Goal: Information Seeking & Learning: Learn about a topic

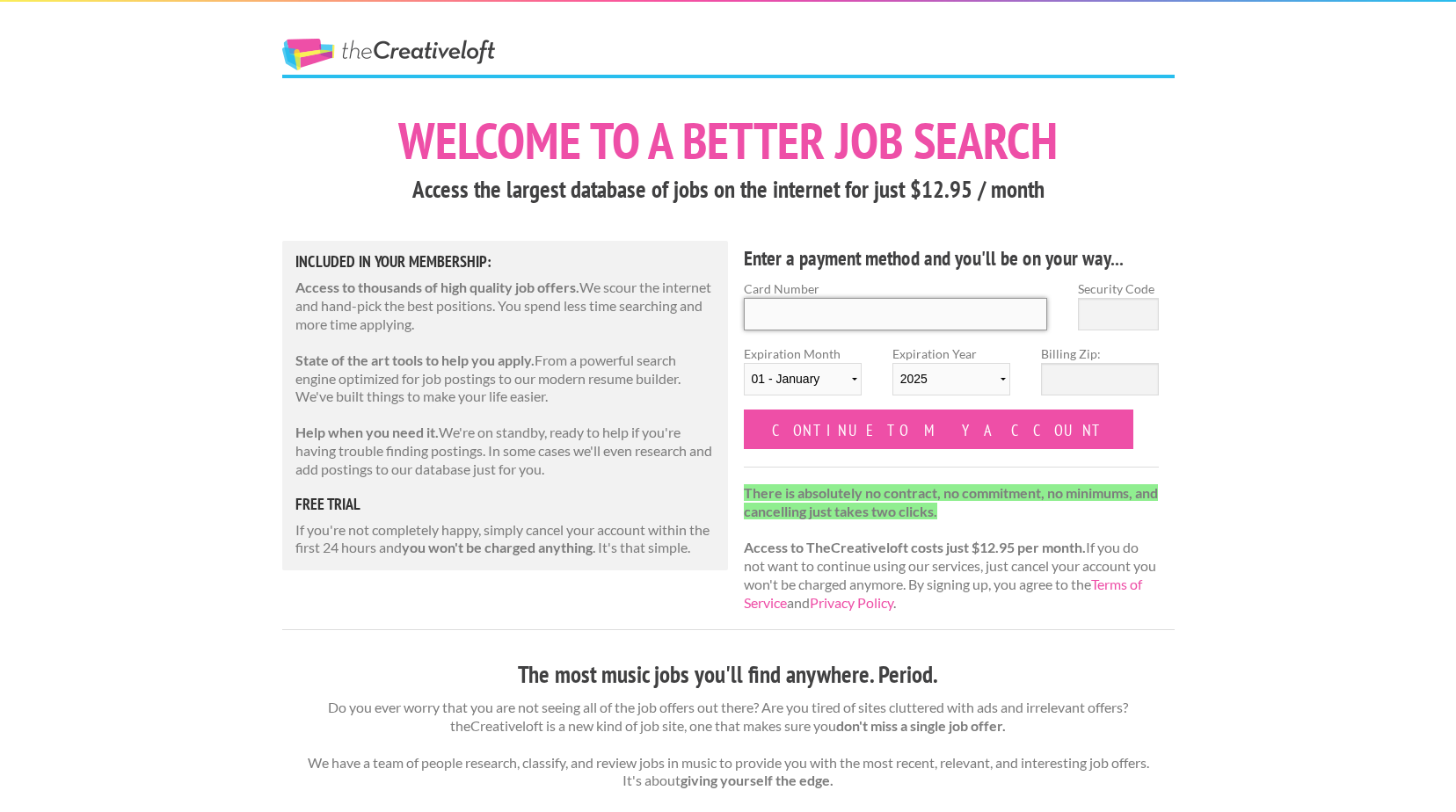
click at [771, 329] on input "Card Number" at bounding box center [896, 314] width 304 height 32
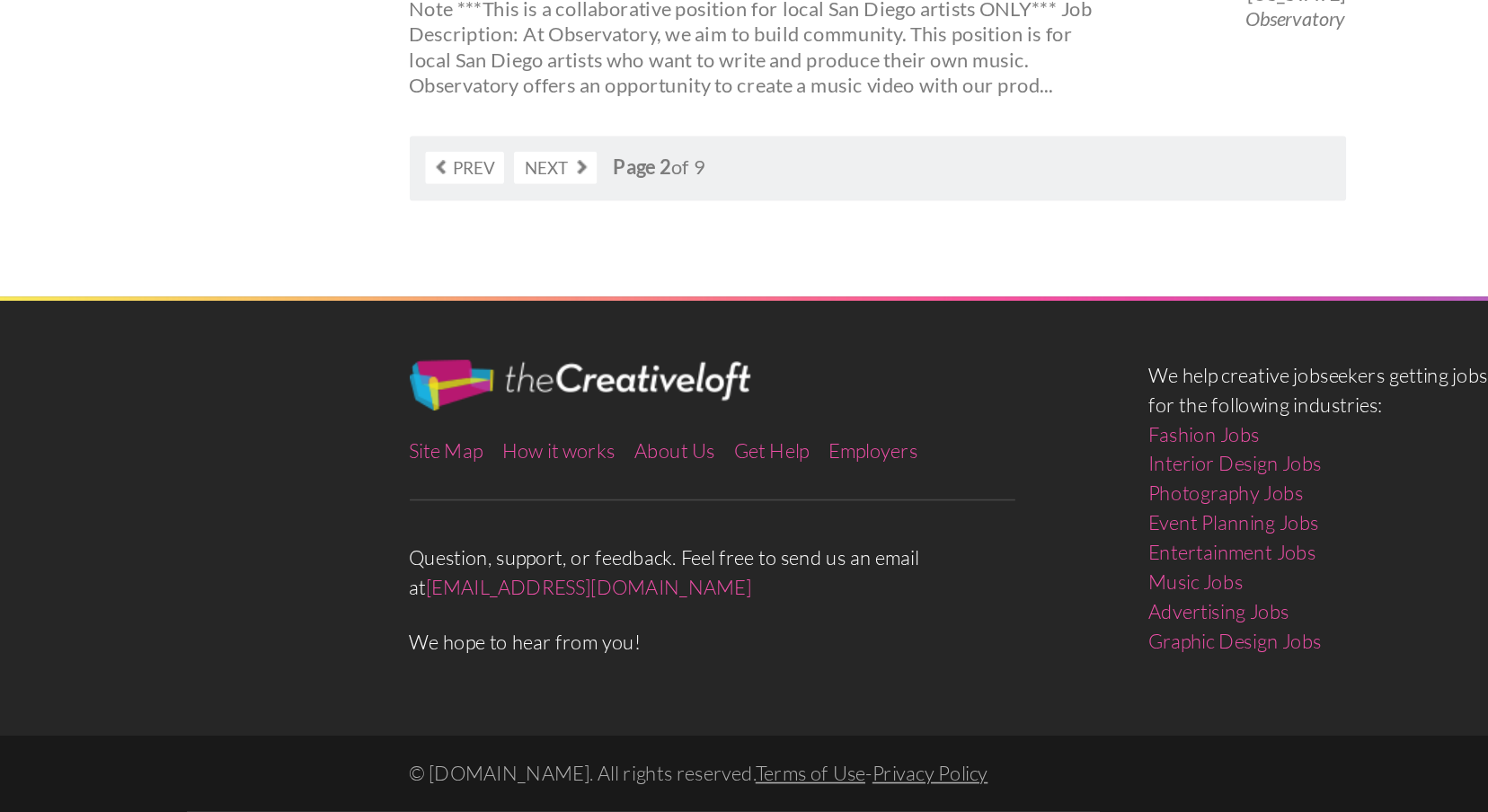
scroll to position [3594, 0]
click at [355, 391] on link "Next" at bounding box center [381, 401] width 53 height 21
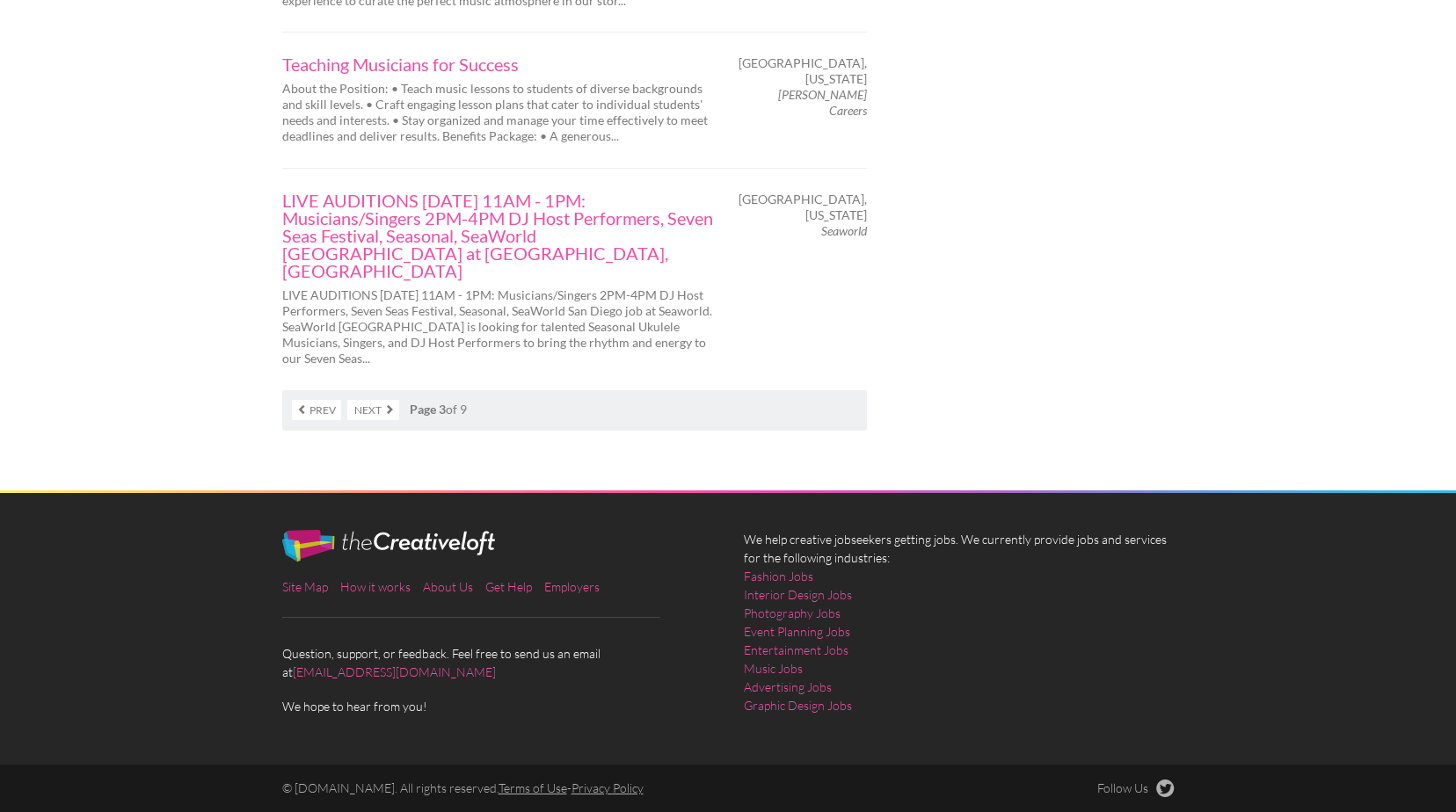
scroll to position [3586, 0]
click at [348, 420] on link "Next" at bounding box center [373, 410] width 52 height 20
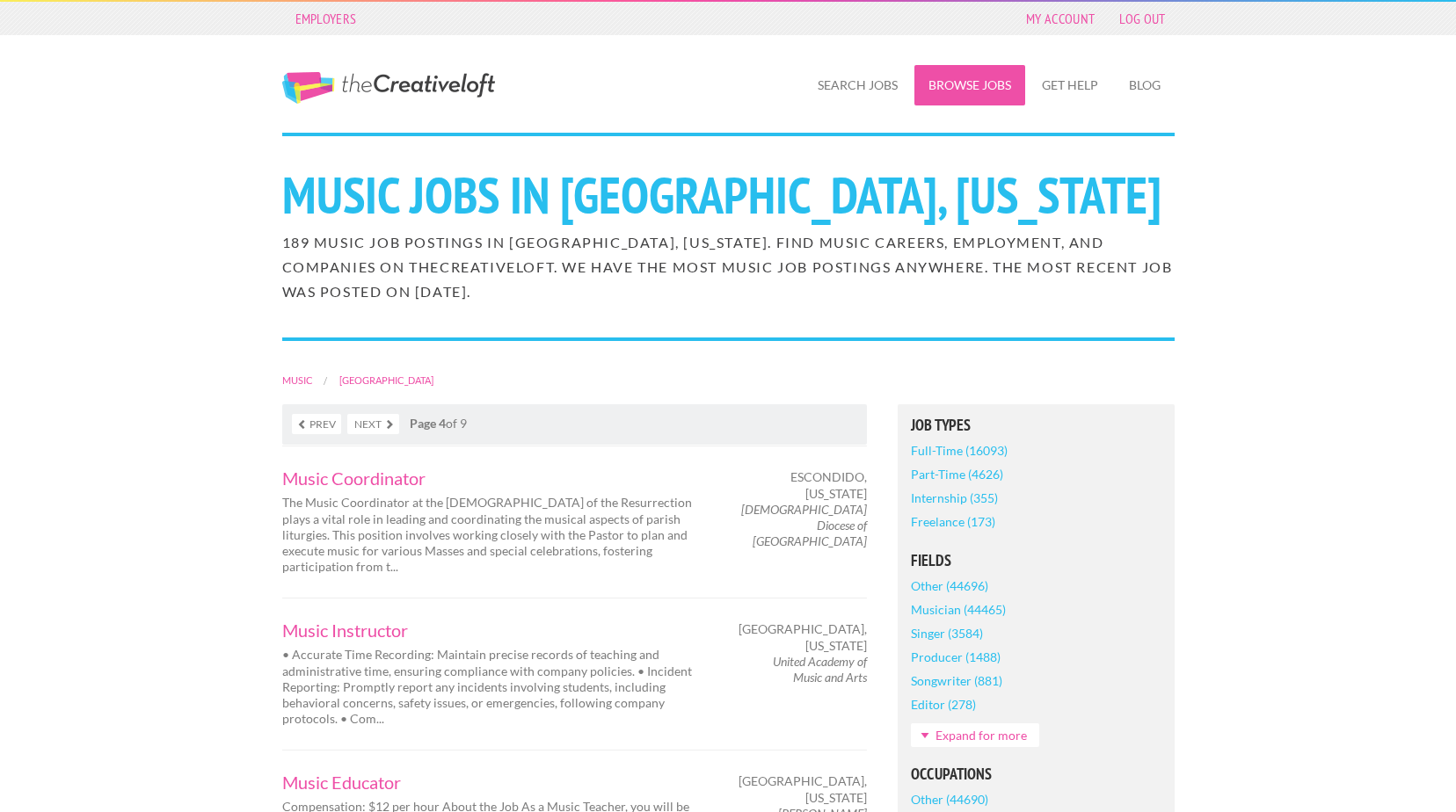
click at [954, 92] on link "Browse Jobs" at bounding box center [970, 86] width 111 height 41
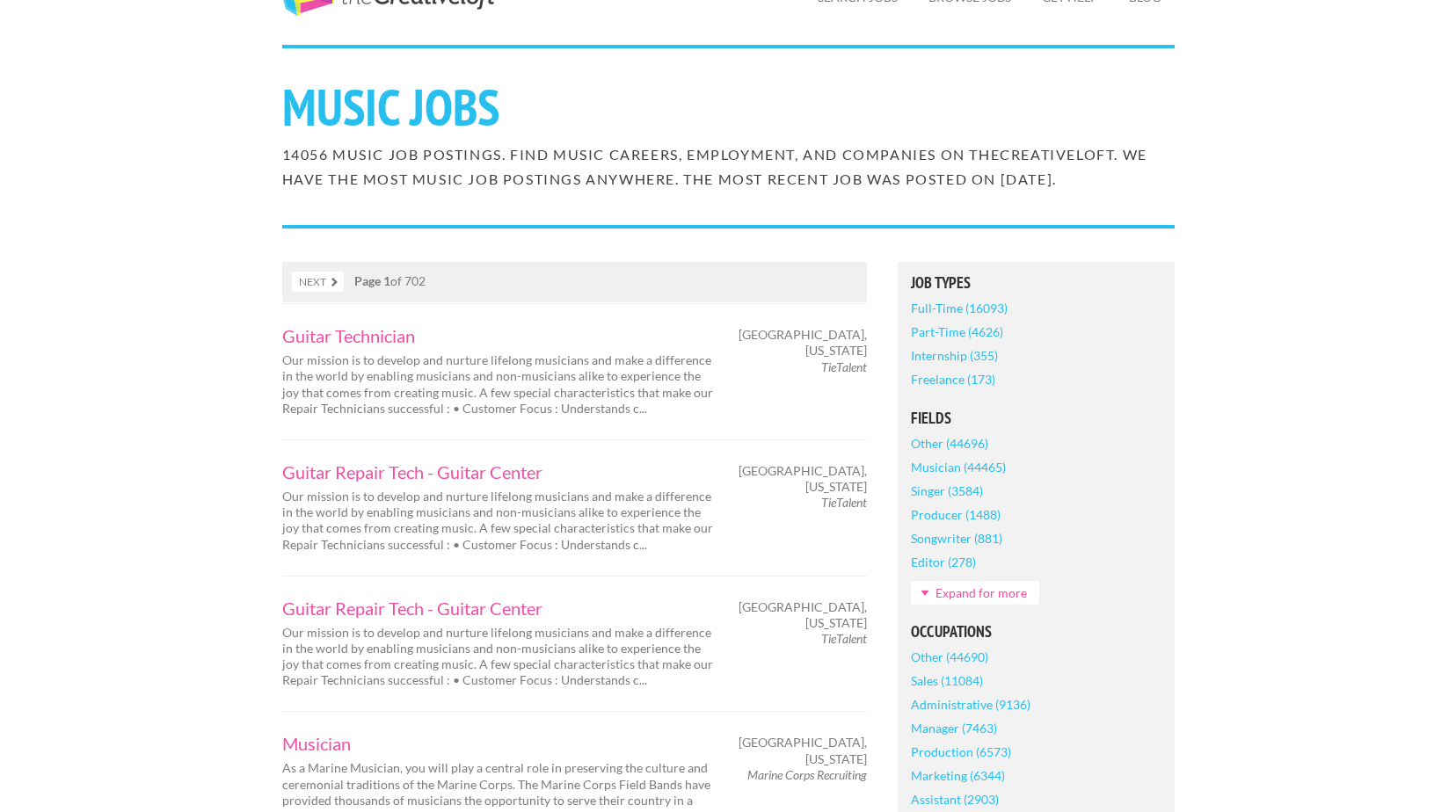
scroll to position [124, 0]
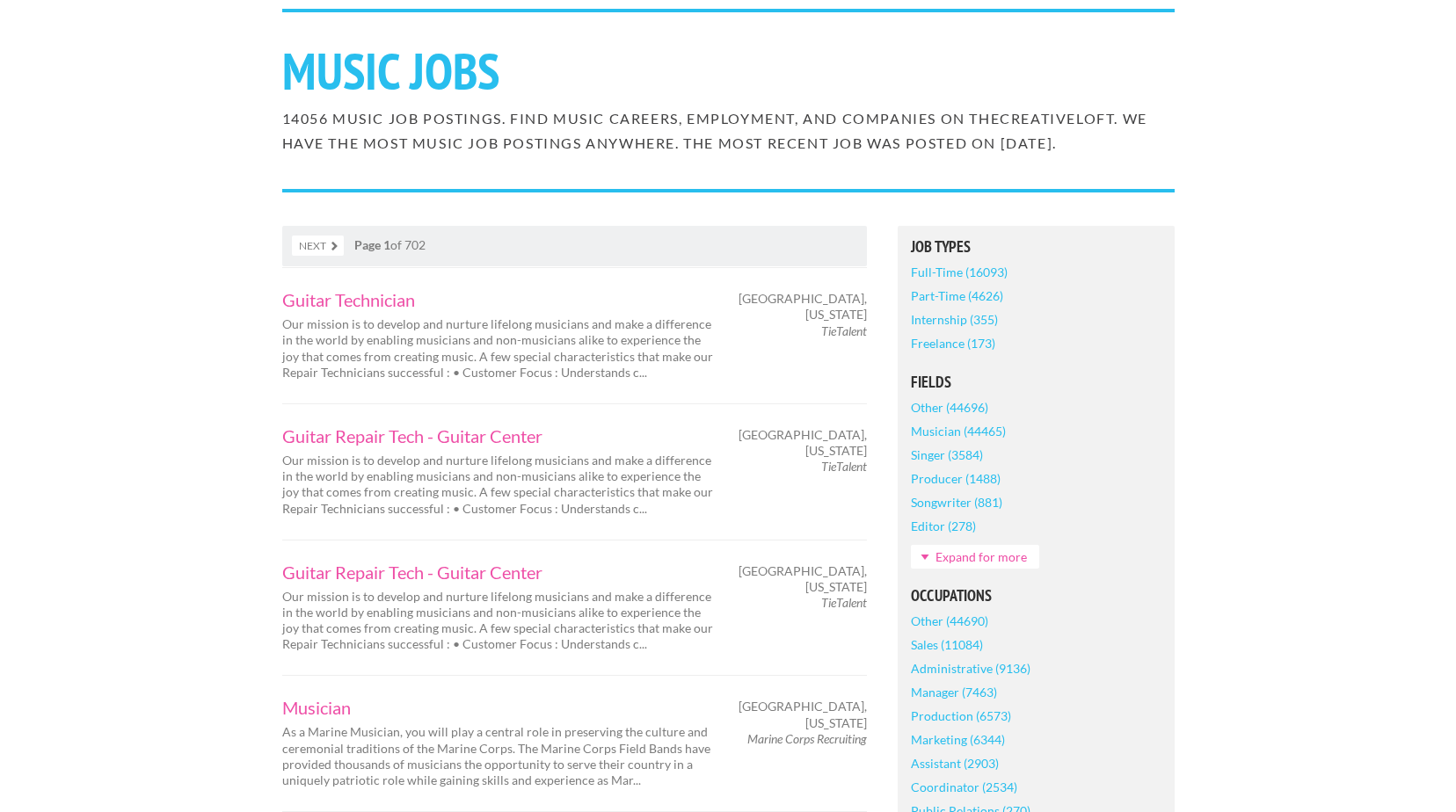
click at [982, 284] on link "Full-Time (16093)" at bounding box center [958, 272] width 96 height 23
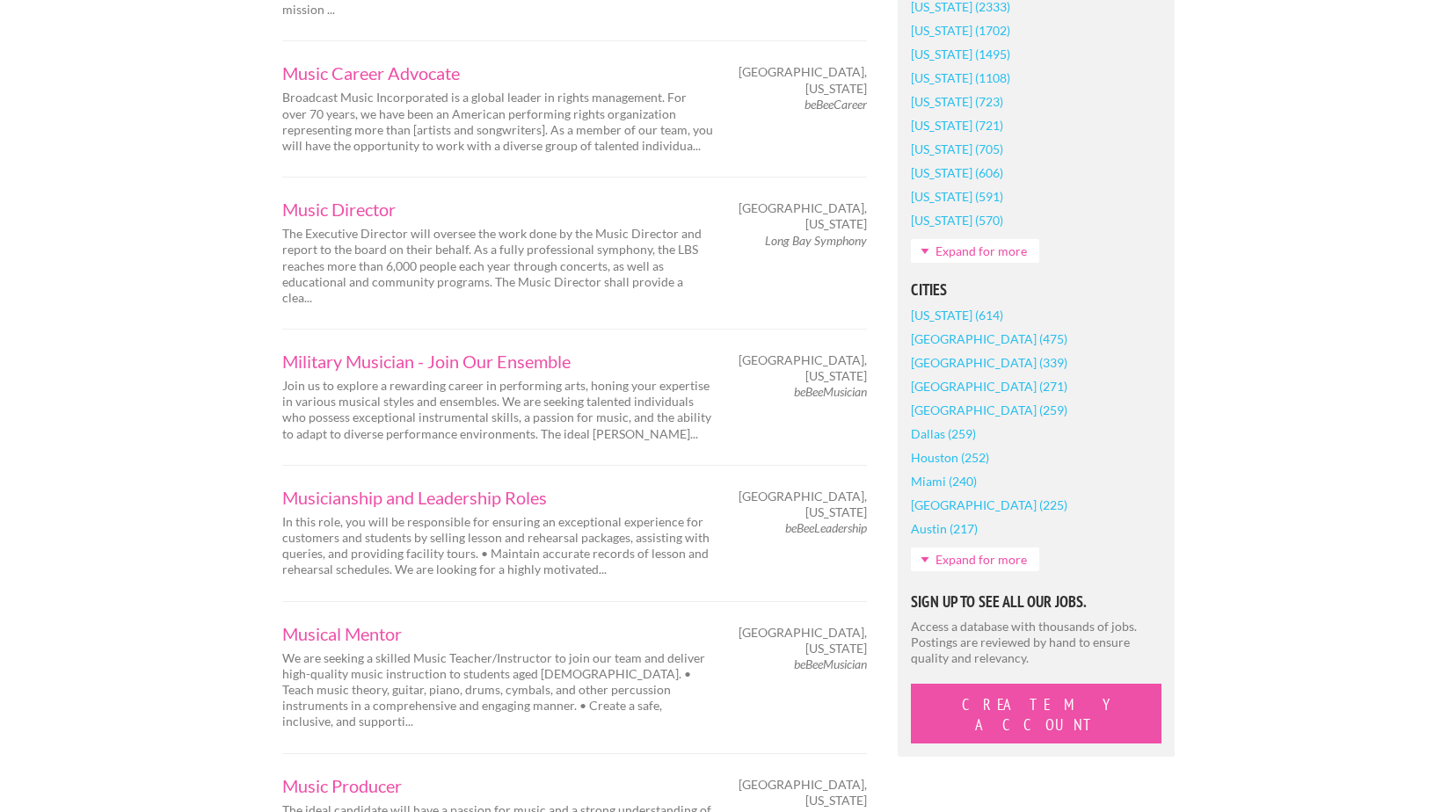
scroll to position [1102, 0]
click at [1000, 18] on link "[US_STATE] (2333)" at bounding box center [960, 6] width 99 height 23
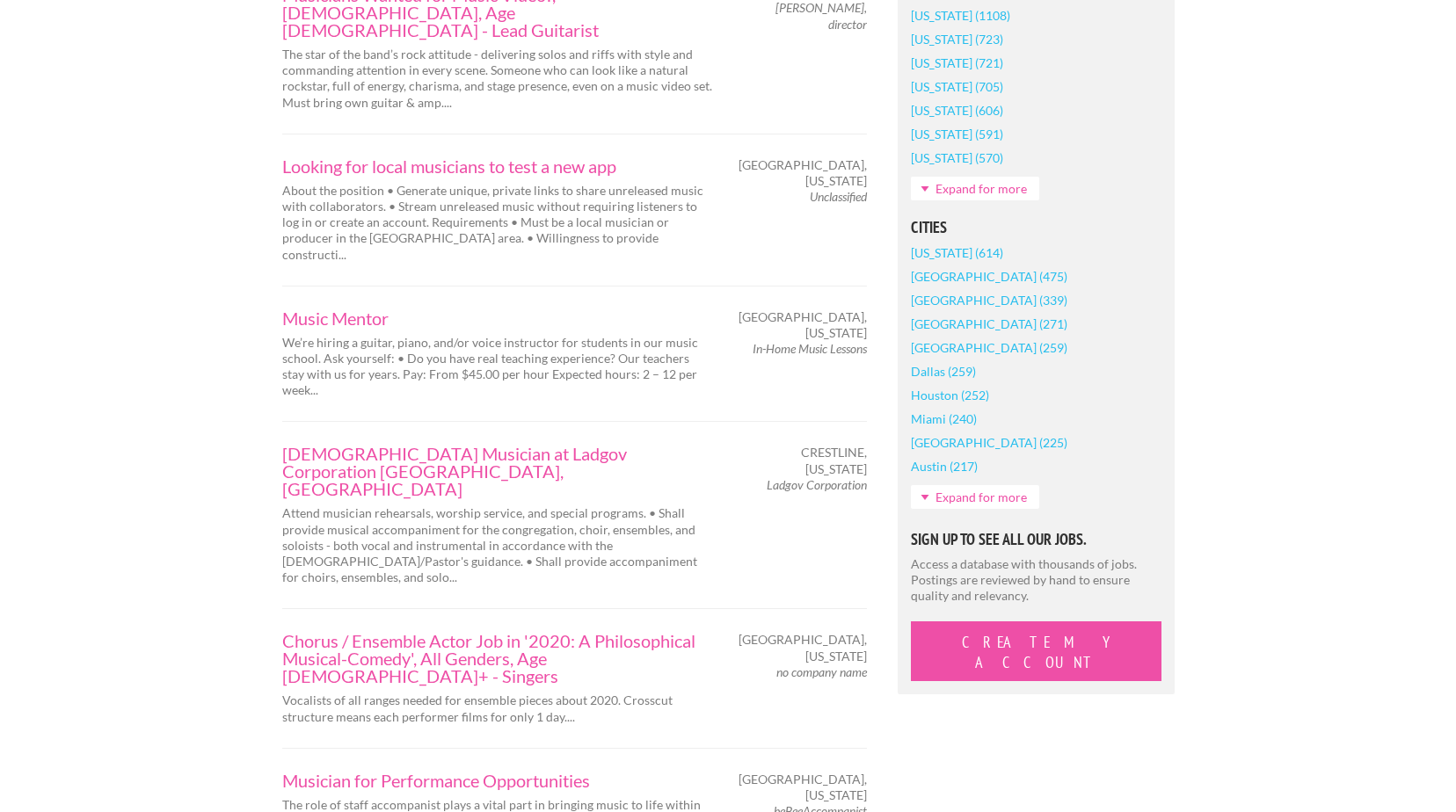
scroll to position [1164, 0]
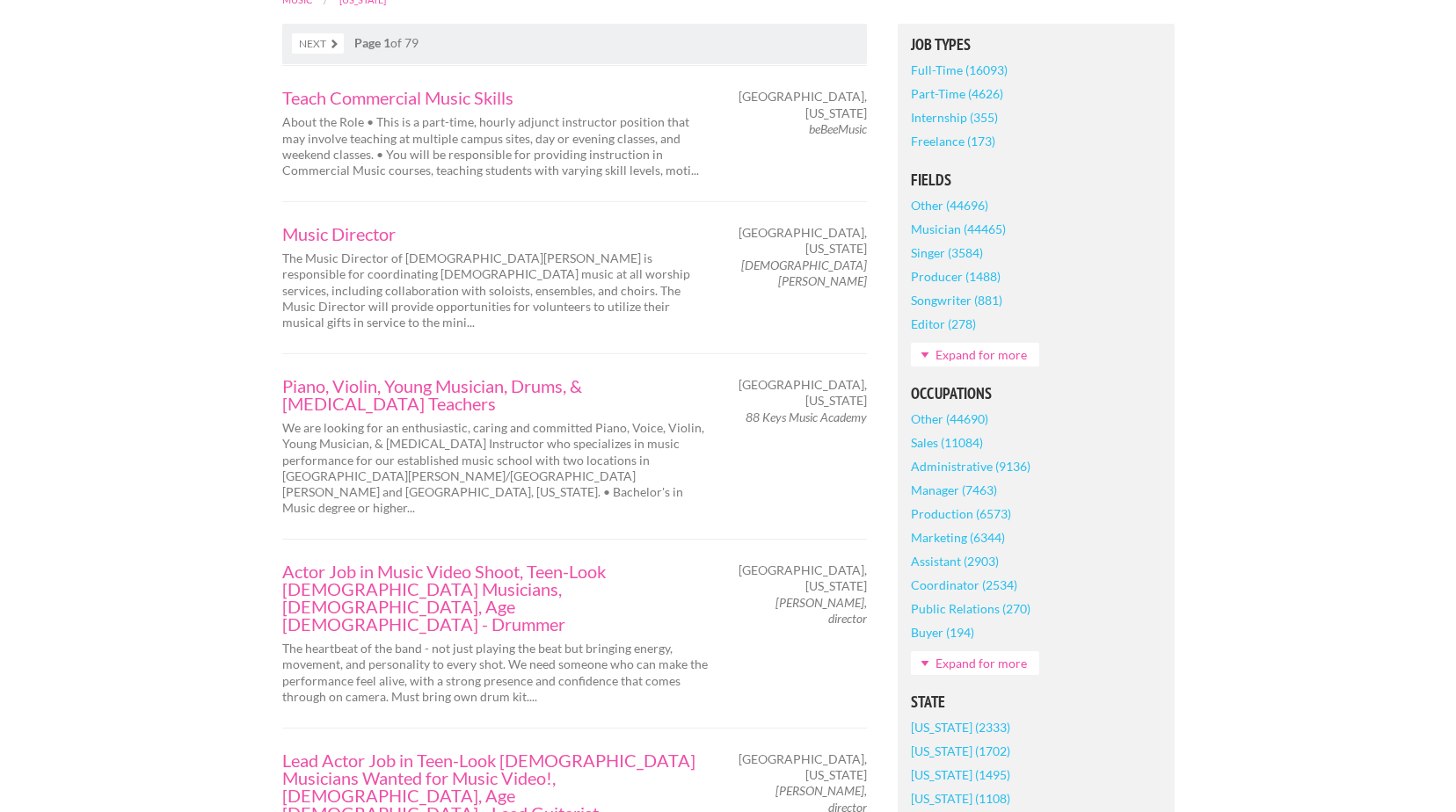
scroll to position [336, 0]
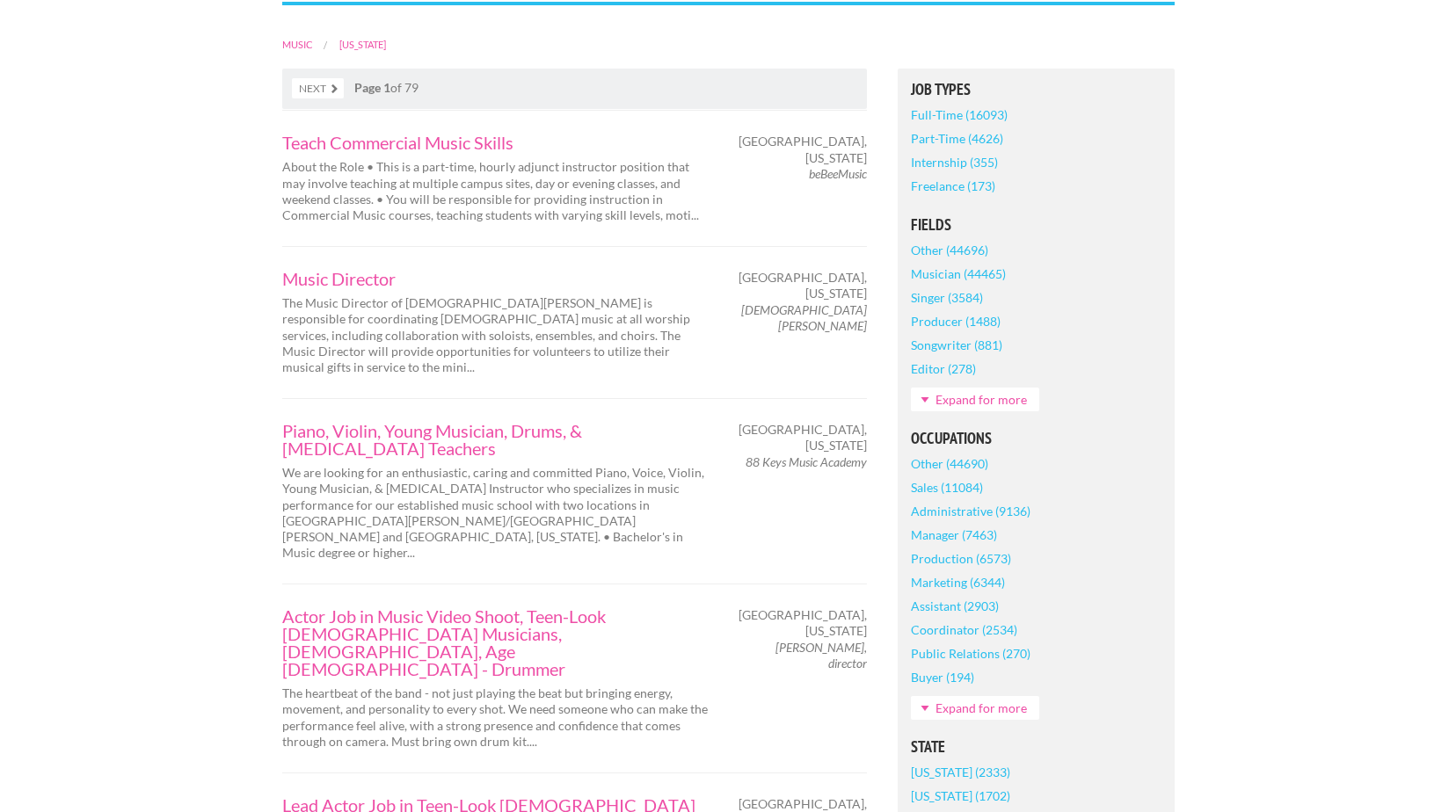
click at [1007, 127] on link "Full-Time (16093)" at bounding box center [958, 115] width 96 height 23
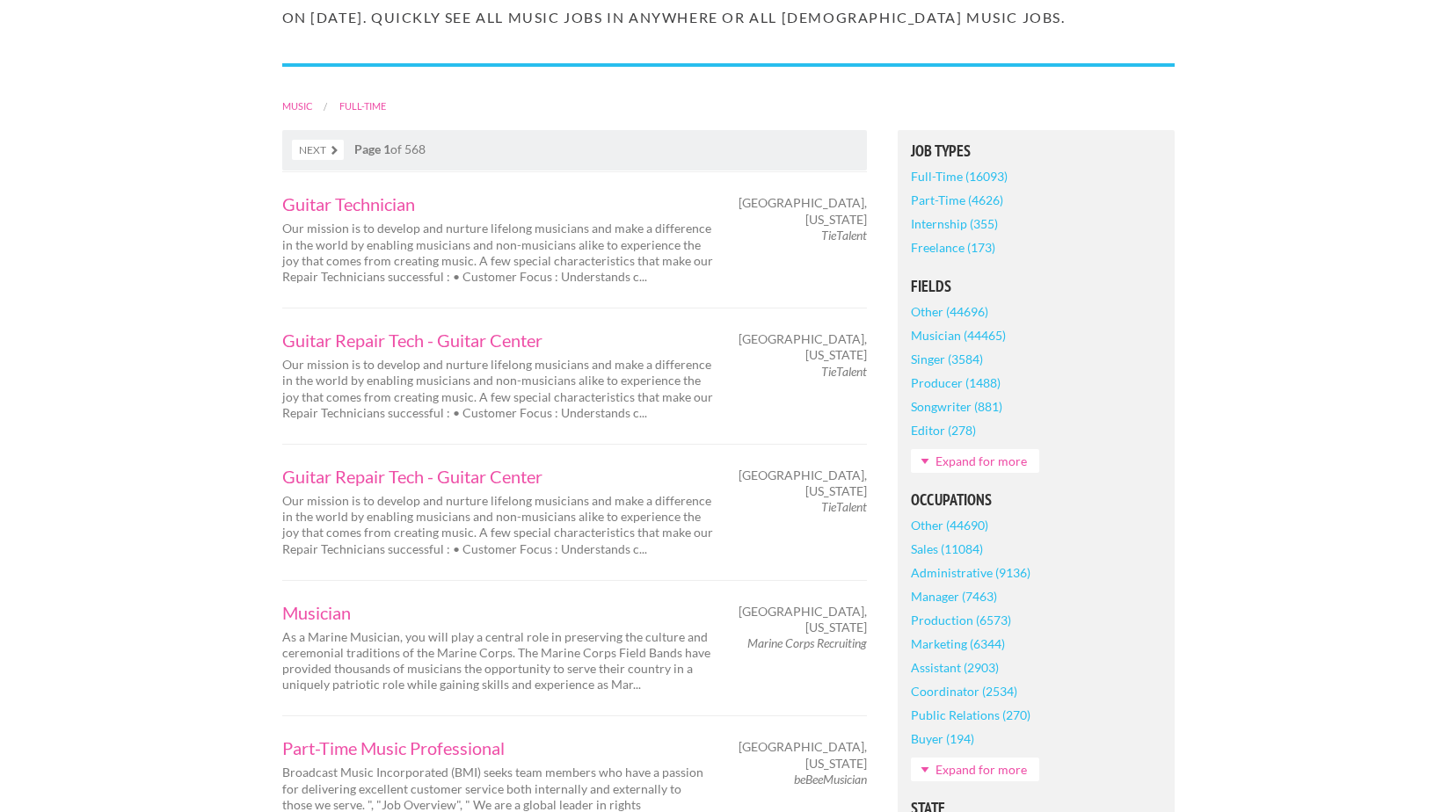
scroll to position [276, 0]
click at [1007, 187] on link "Full-Time (16093)" at bounding box center [958, 175] width 96 height 23
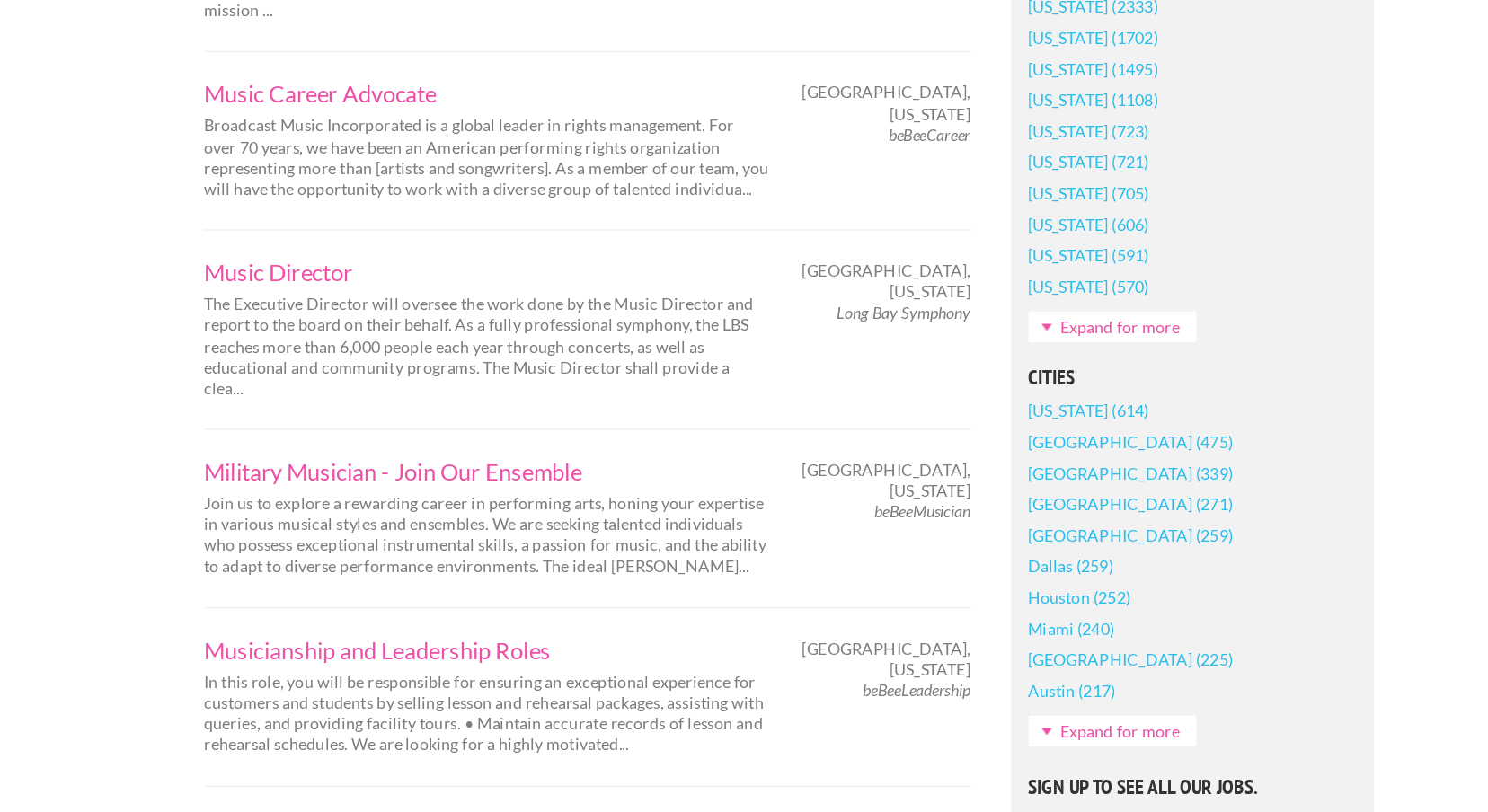
scroll to position [952, 0]
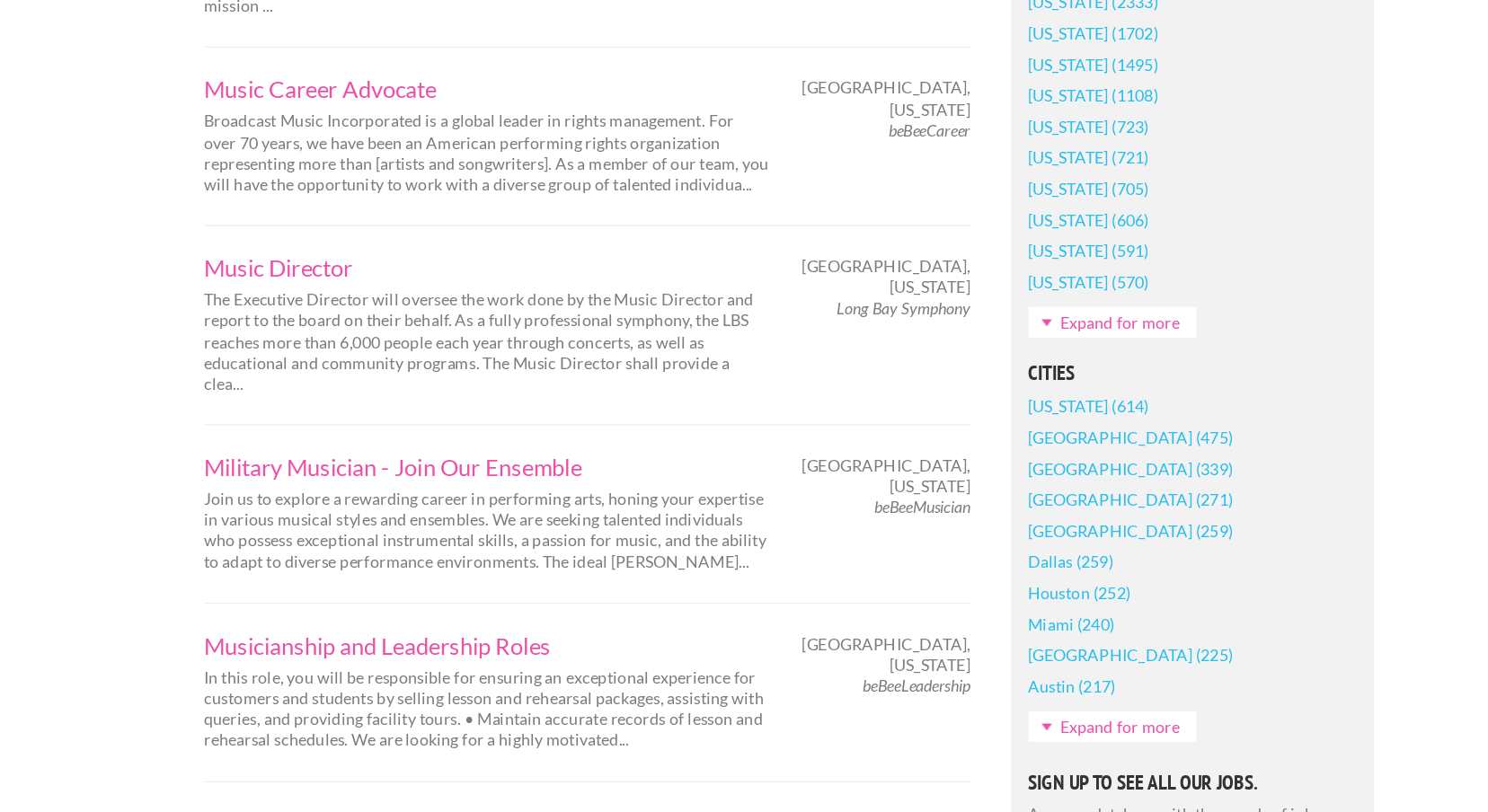
click at [931, 192] on link "California (2333)" at bounding box center [981, 180] width 102 height 24
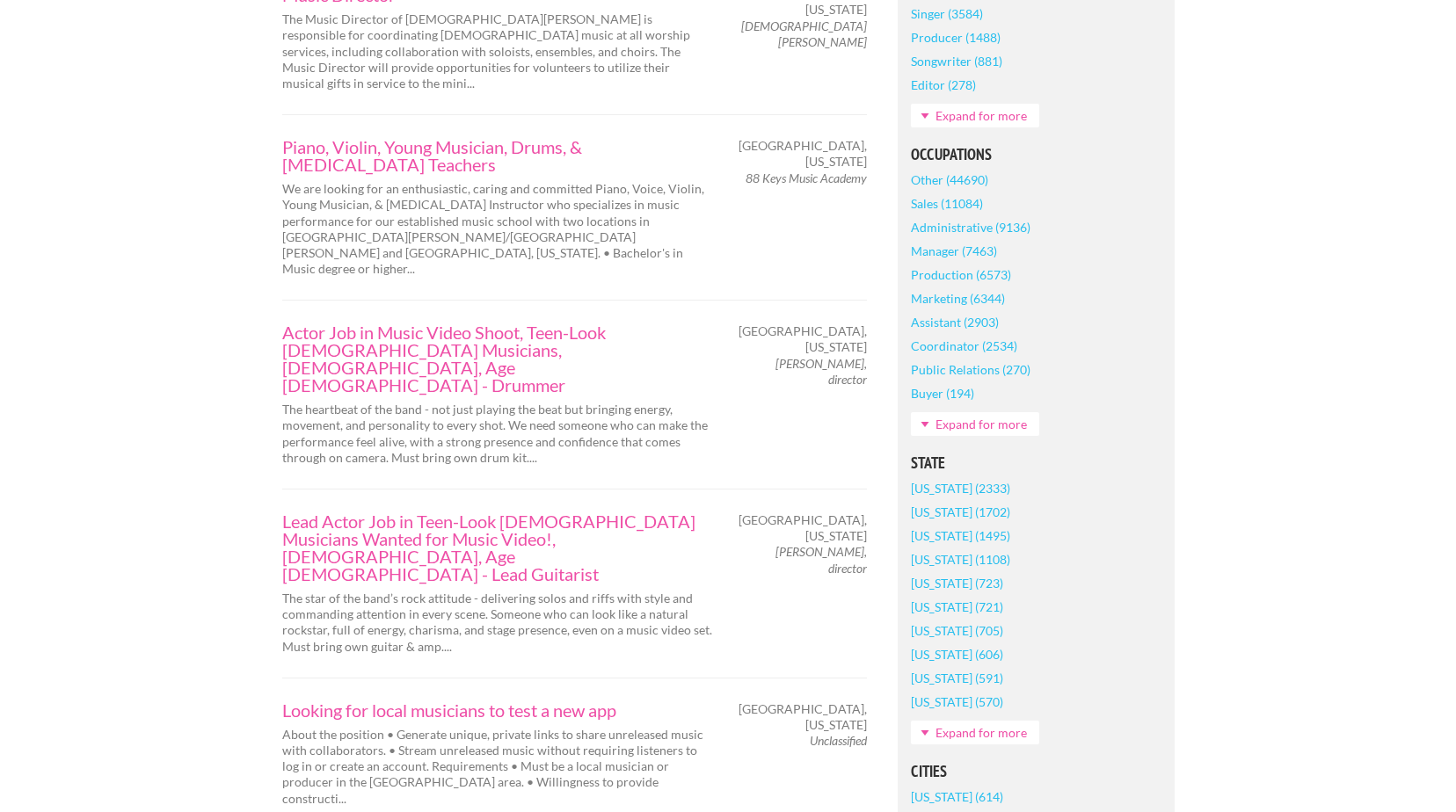
scroll to position [622, 0]
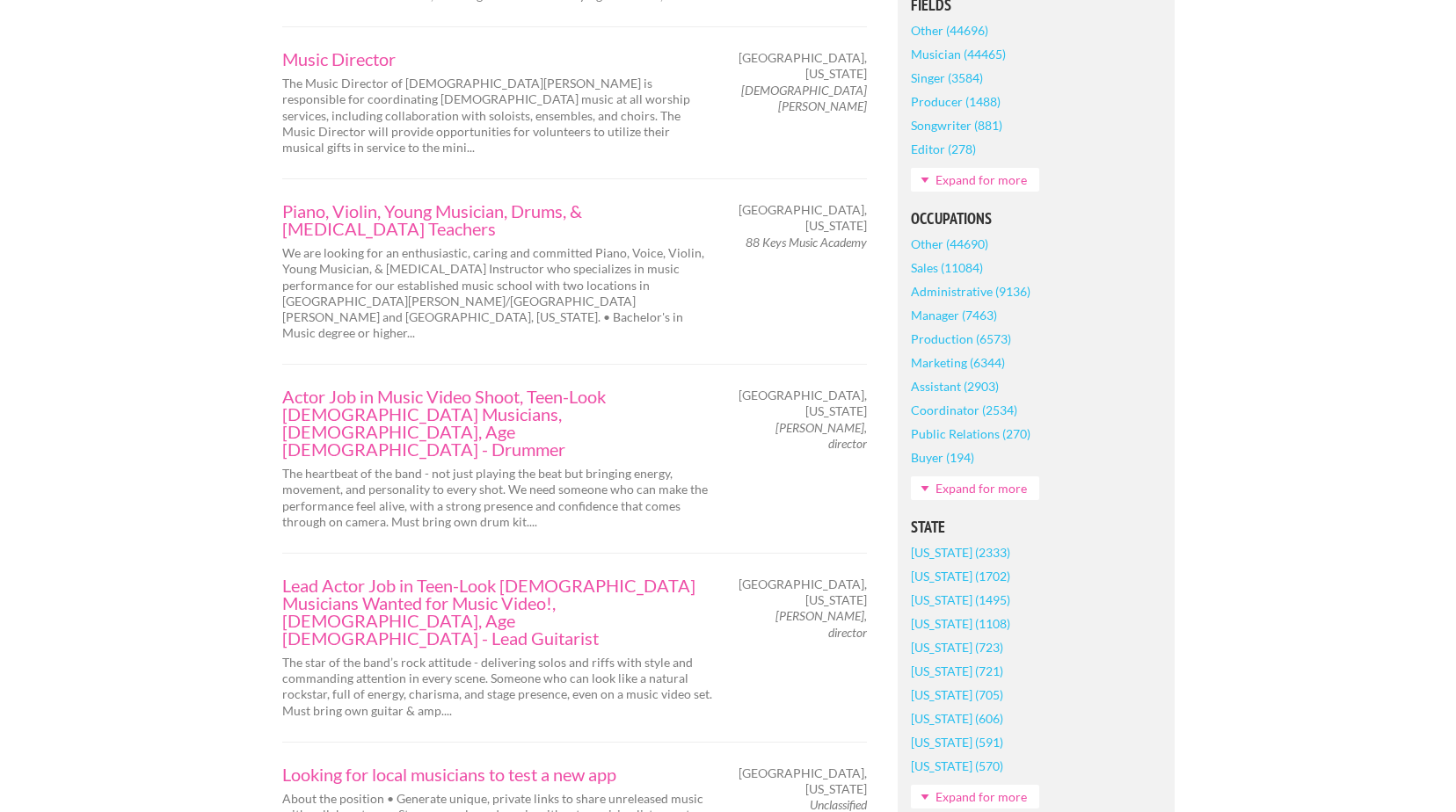
scroll to position [542, 0]
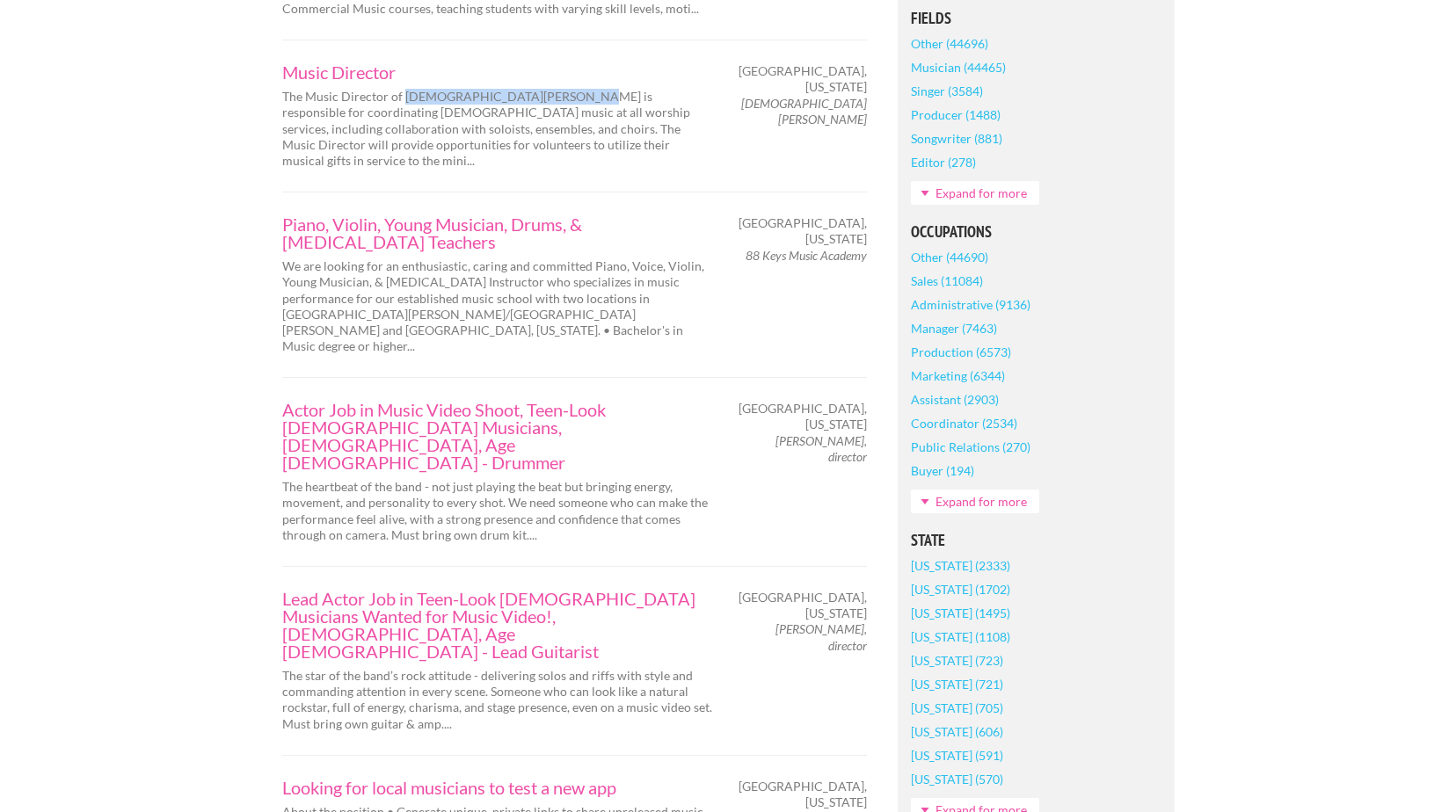
drag, startPoint x: 370, startPoint y: 181, endPoint x: 578, endPoint y: 185, distance: 208.0
click at [578, 168] on p "The Music Director of St. Andrew's Lutheran Church is responsible for coordinat…" at bounding box center [498, 129] width 430 height 80
copy p "St. Andrew's Lutheran Church"
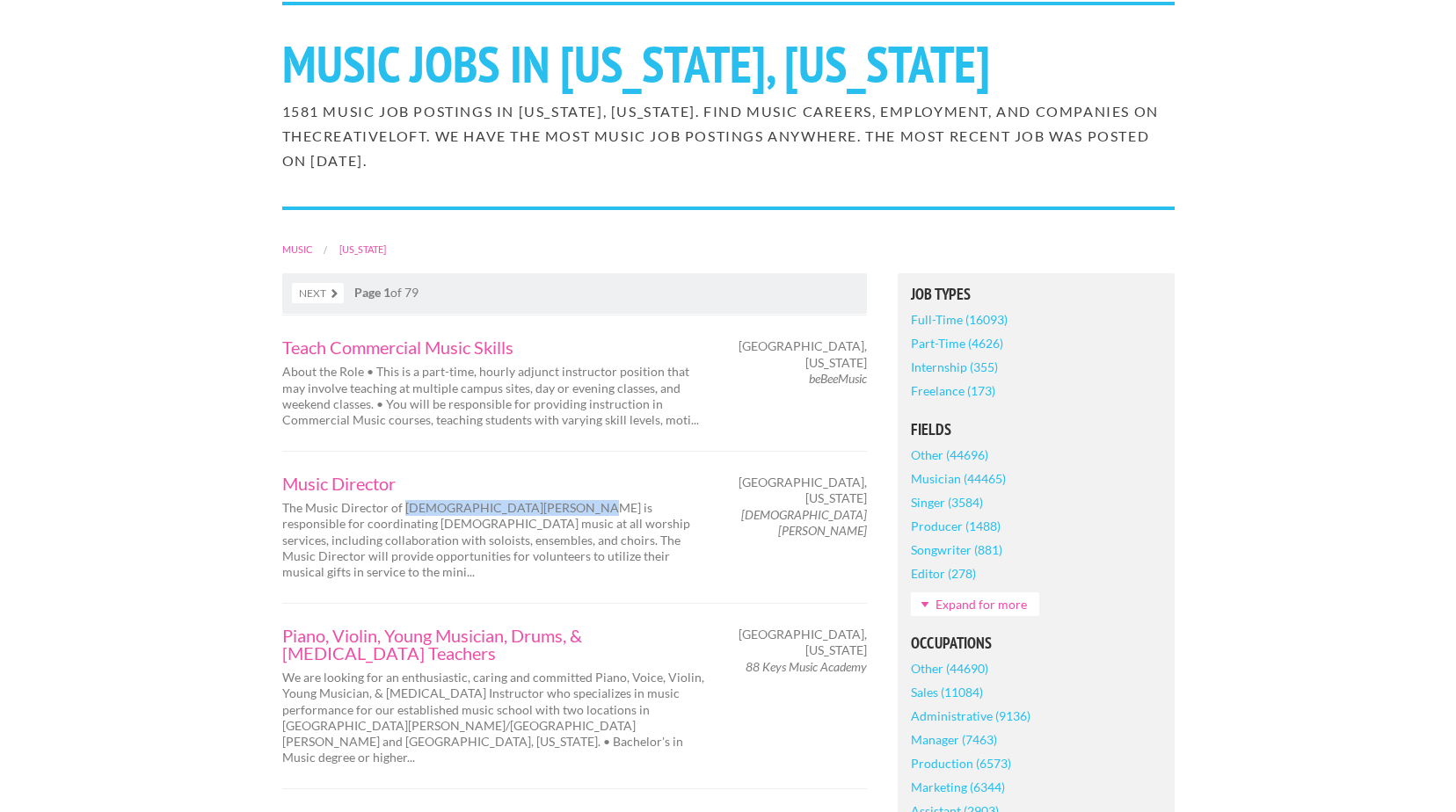
scroll to position [130, 0]
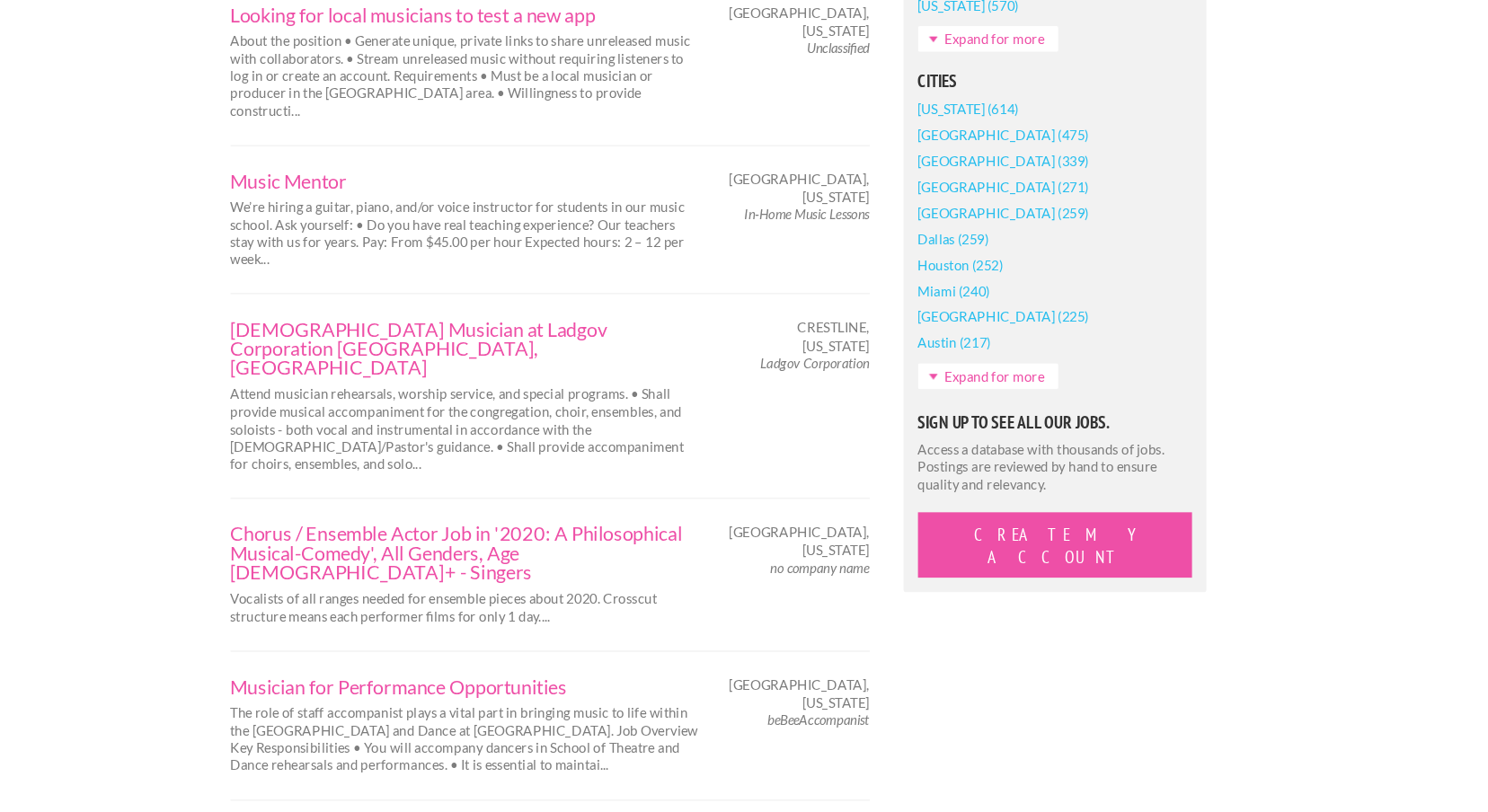
scroll to position [1294, 0]
click at [289, 230] on link "Music Mentor" at bounding box center [509, 221] width 440 height 18
click at [780, 245] on span "[GEOGRAPHIC_DATA], [US_STATE]" at bounding box center [820, 228] width 131 height 32
click at [605, 304] on p "We’re hiring a guitar, piano, and/or voice instructor for students in our music…" at bounding box center [509, 271] width 440 height 66
click at [289, 230] on link "Music Mentor" at bounding box center [509, 221] width 440 height 18
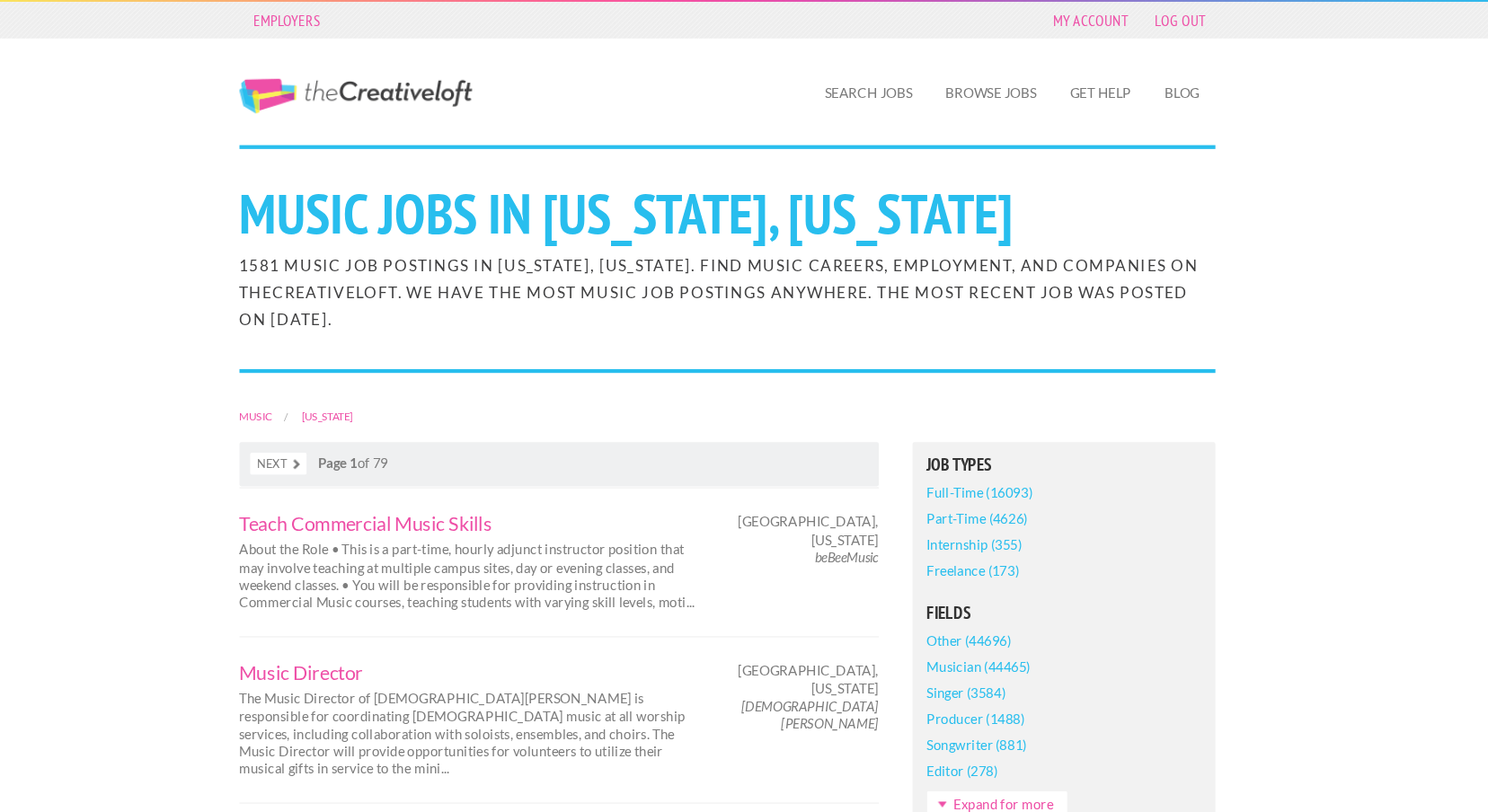
scroll to position [0, 0]
click at [821, 102] on link "Search Jobs" at bounding box center [876, 88] width 110 height 42
click at [935, 101] on link "Browse Jobs" at bounding box center [991, 88] width 113 height 42
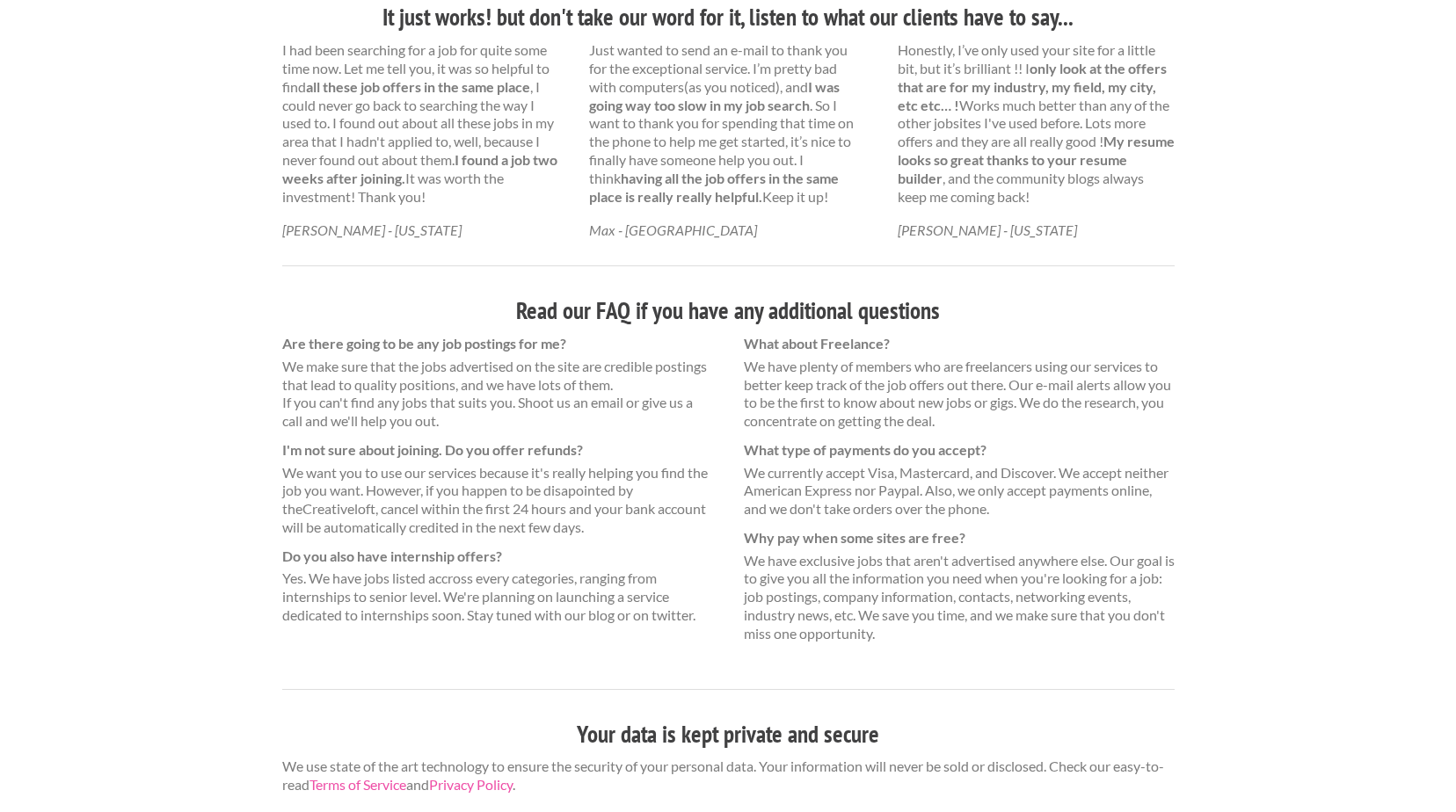
scroll to position [1250, 0]
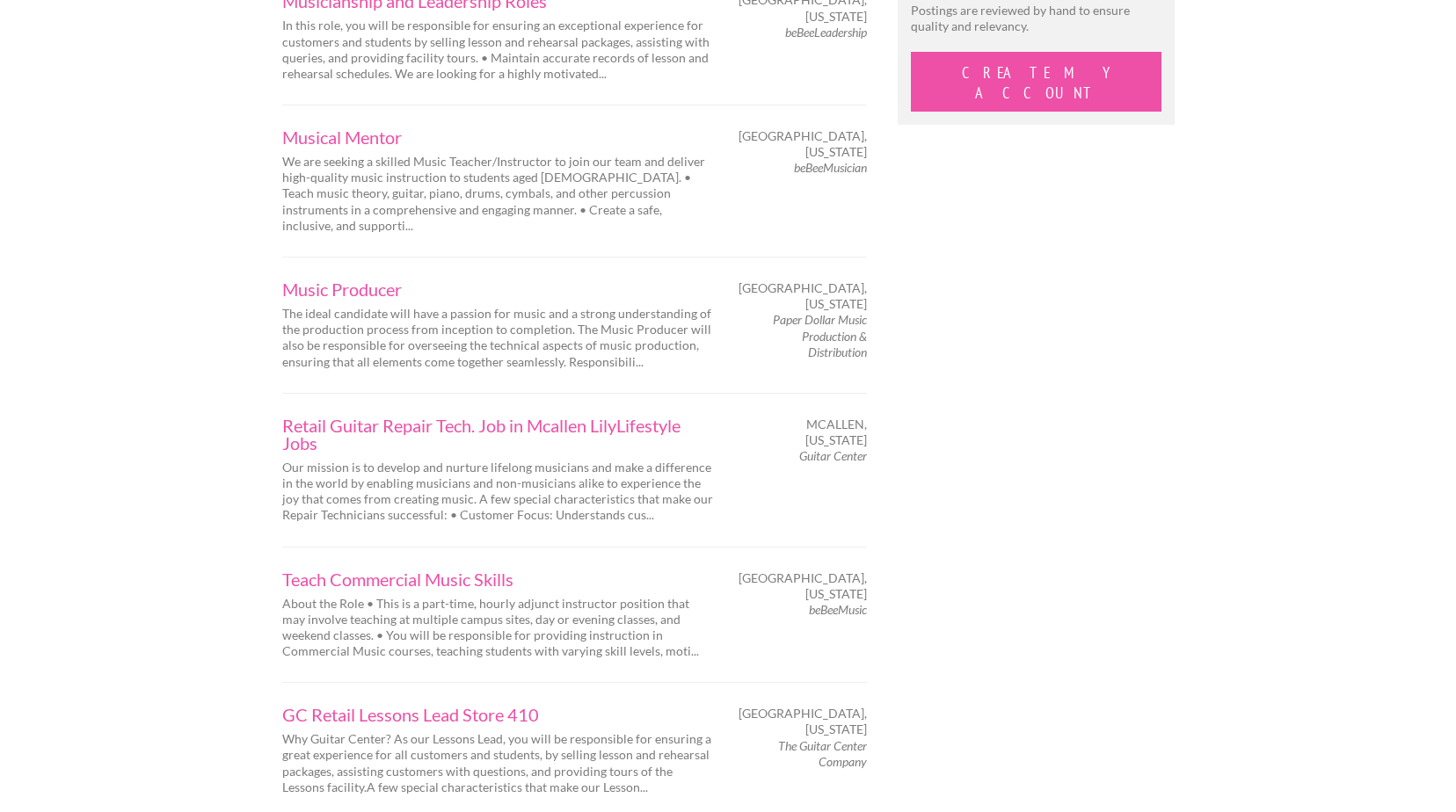
scroll to position [1685, 0]
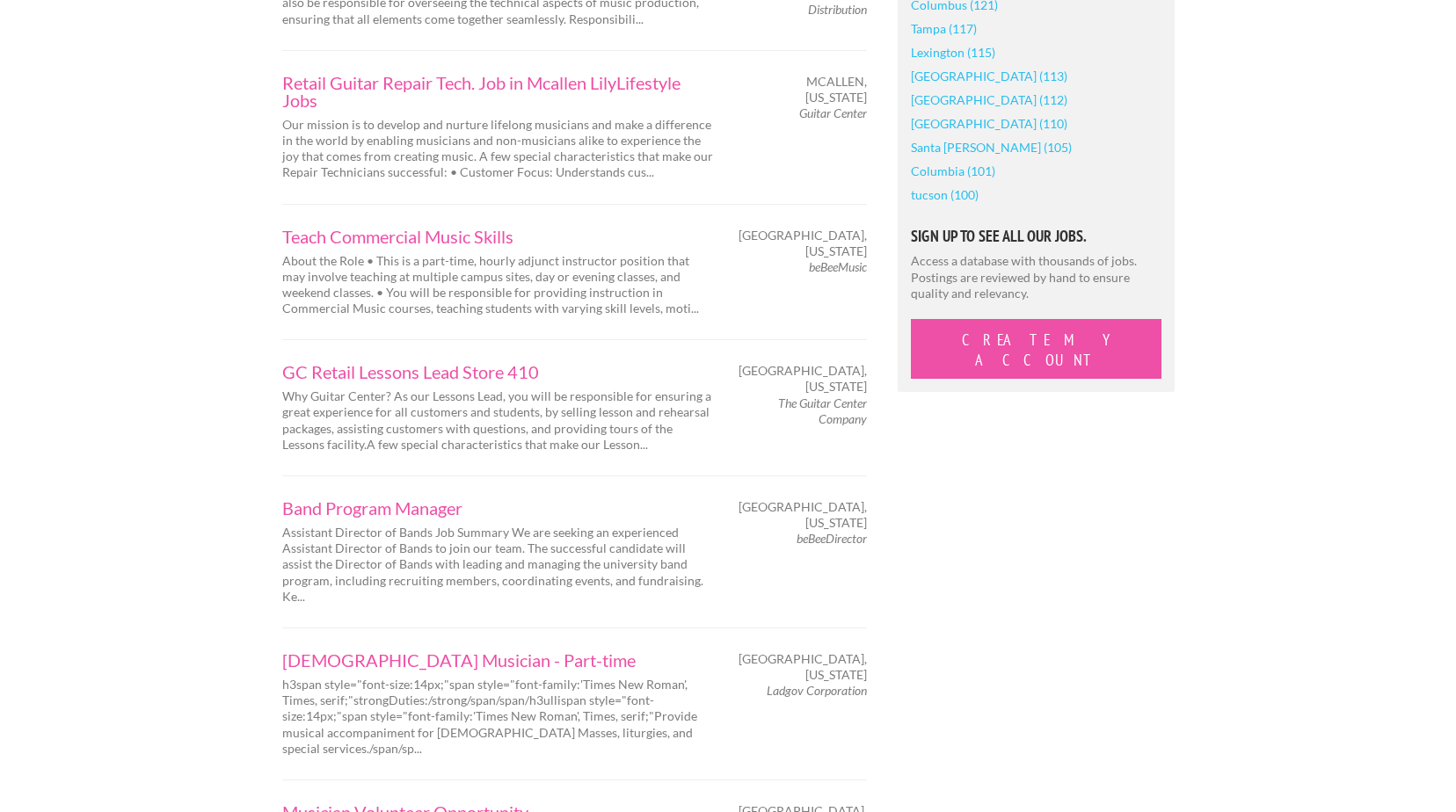
scroll to position [2026, 0]
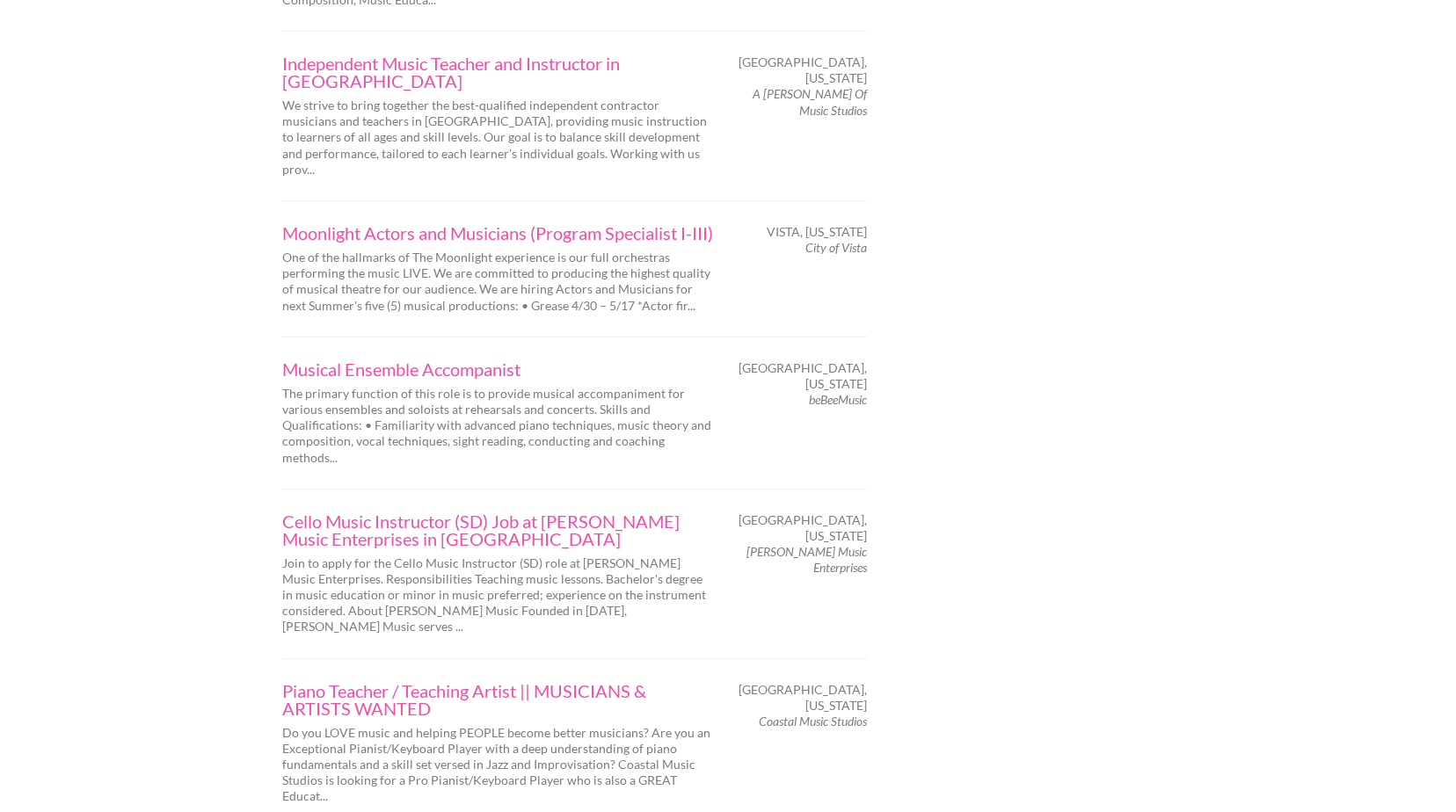
scroll to position [1942, 0]
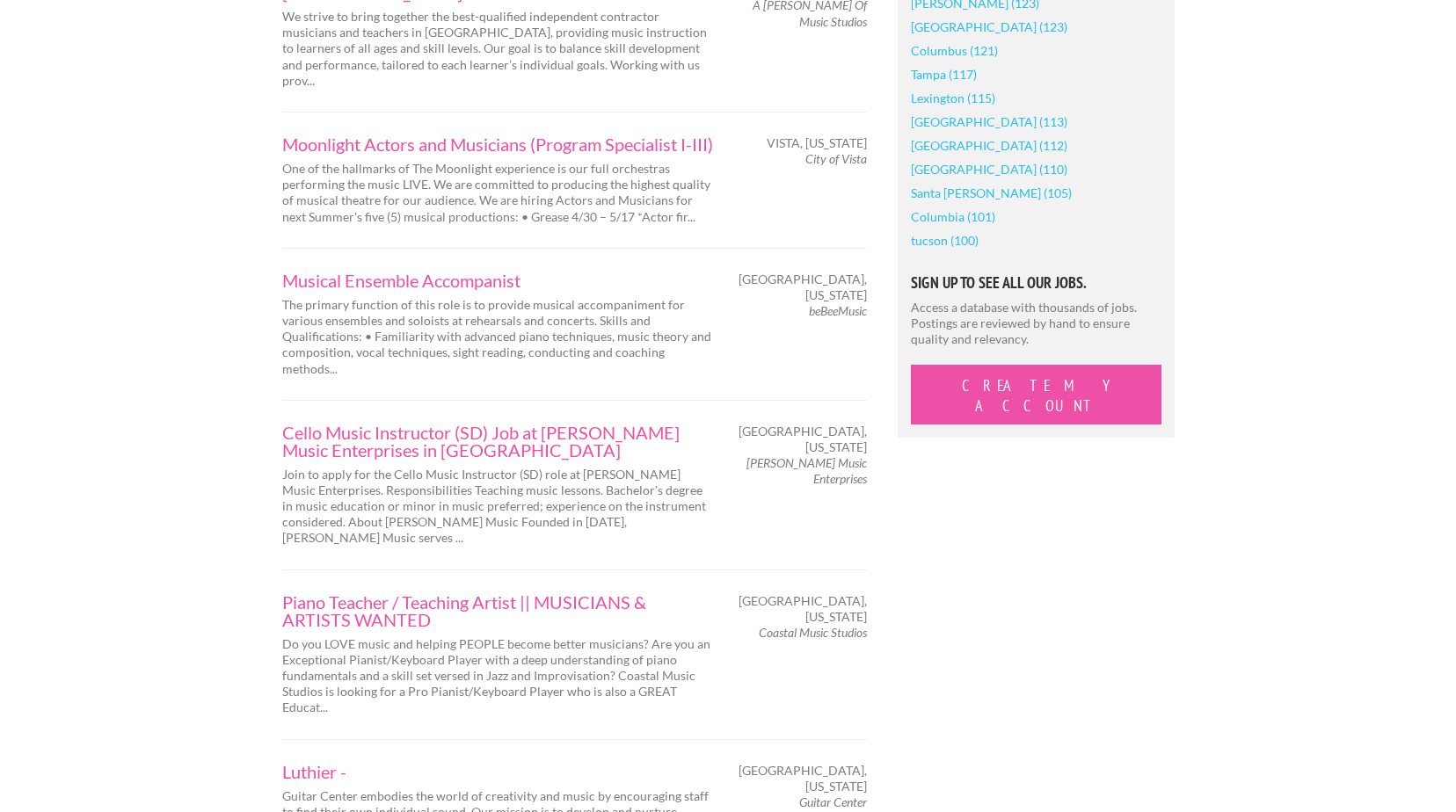
scroll to position [2030, 0]
